Goal: Navigation & Orientation: Go to known website

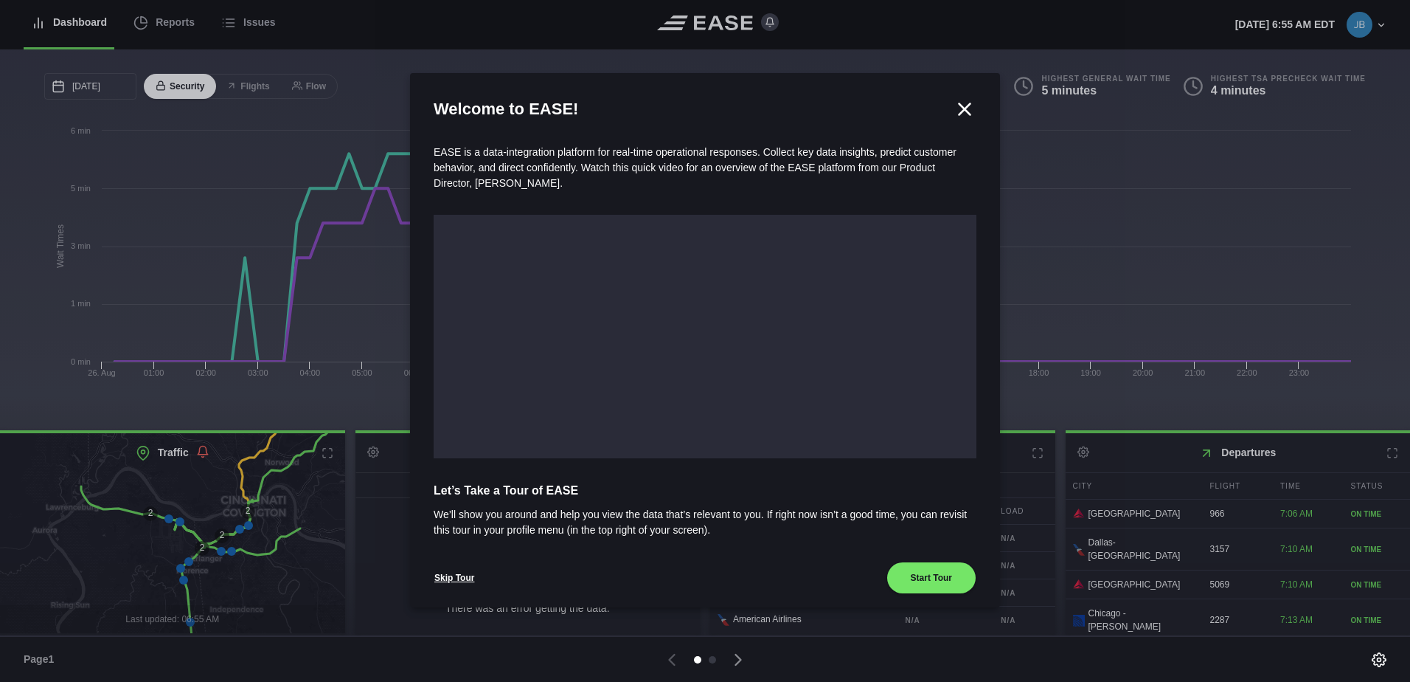
click at [963, 110] on icon at bounding box center [965, 109] width 22 height 22
